Goal: Navigation & Orientation: Find specific page/section

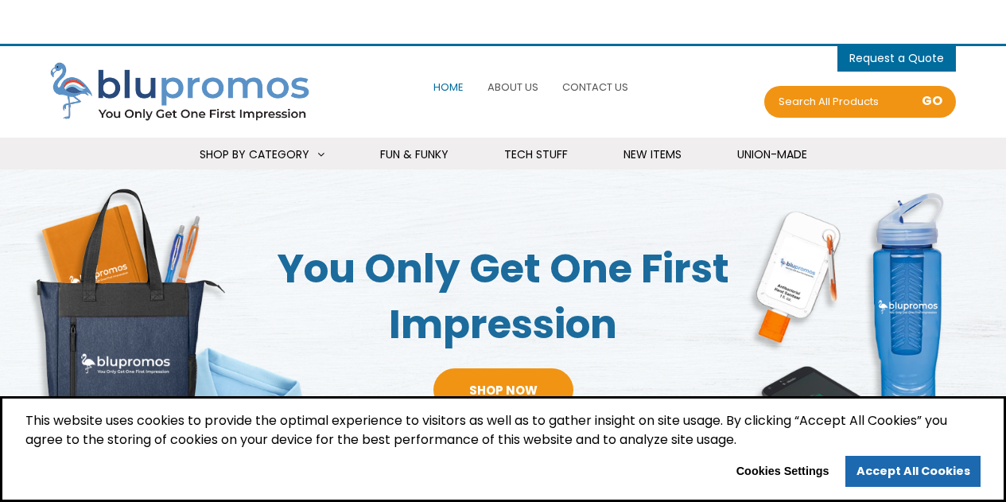
select select "Language Translate Widget"
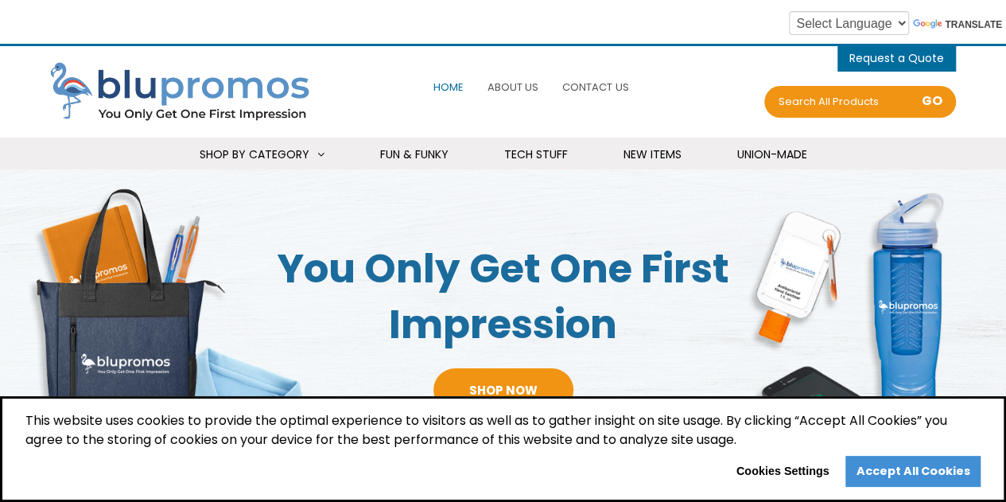
click at [887, 472] on link "Accept All Cookies" at bounding box center [912, 472] width 135 height 32
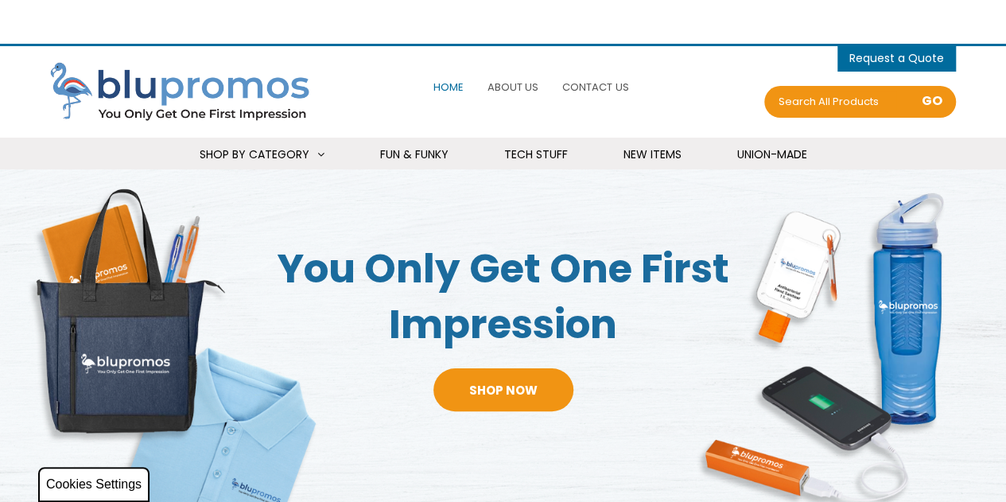
select select "Language Translate Widget"
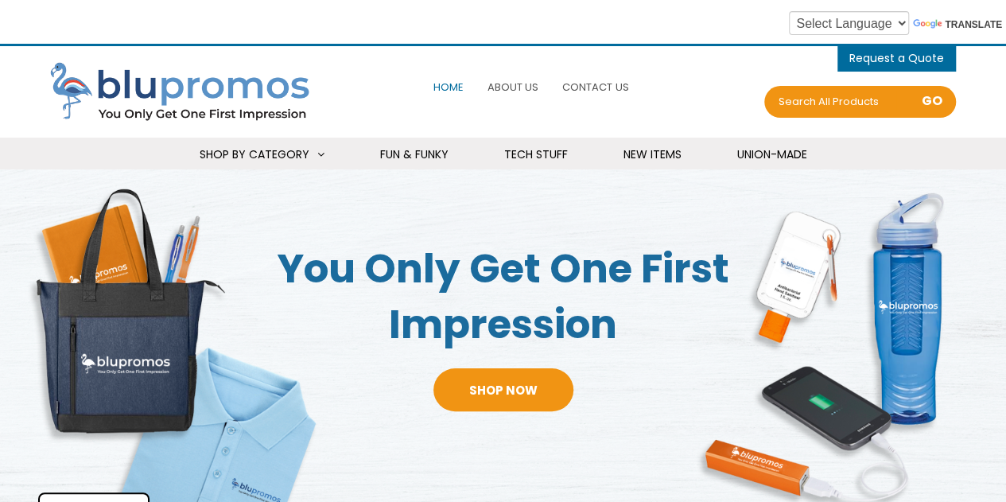
click at [591, 77] on link "Contact Us" at bounding box center [595, 87] width 74 height 34
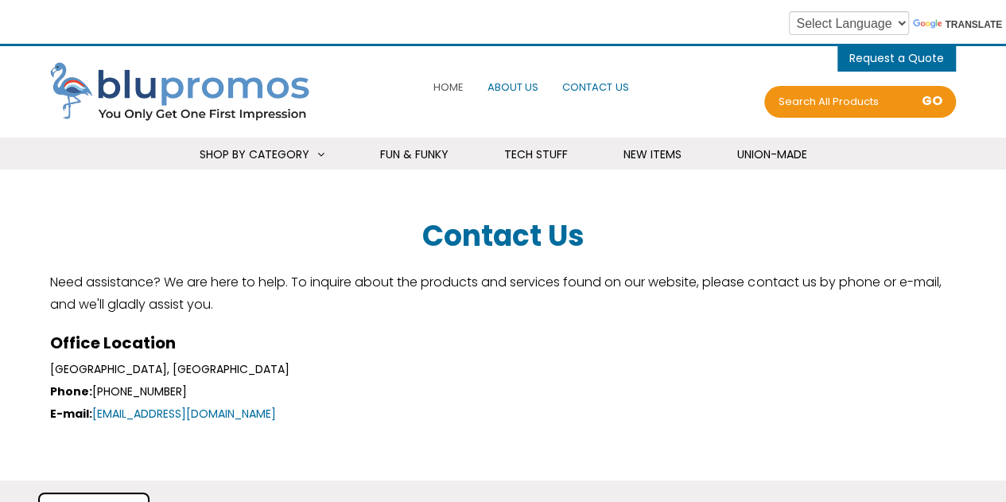
click at [525, 88] on span "About Us" at bounding box center [512, 87] width 51 height 15
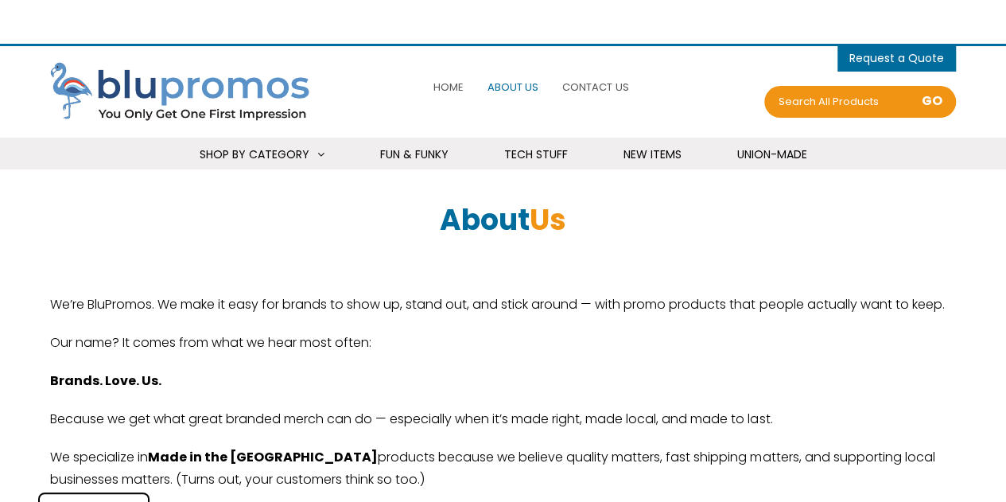
select select "Language Translate Widget"
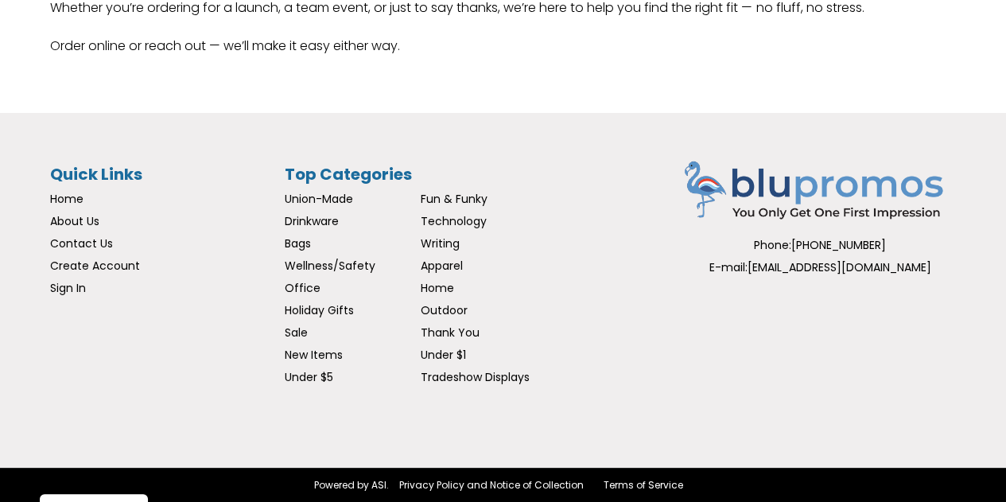
scroll to position [351, 0]
